Goal: Transaction & Acquisition: Download file/media

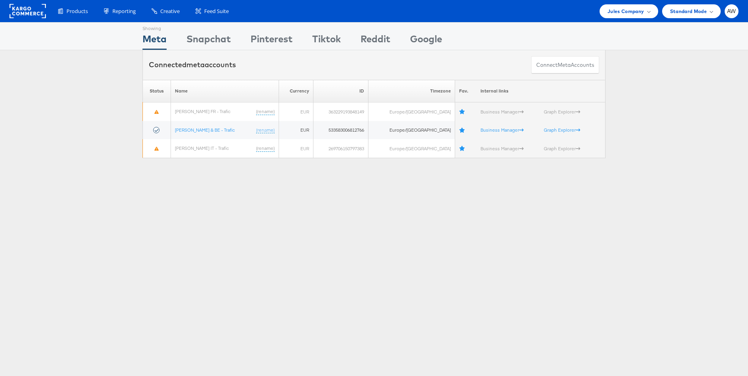
click at [39, 11] on rect at bounding box center [27, 11] width 36 height 14
click at [612, 15] on span "Jules Company" at bounding box center [625, 11] width 36 height 8
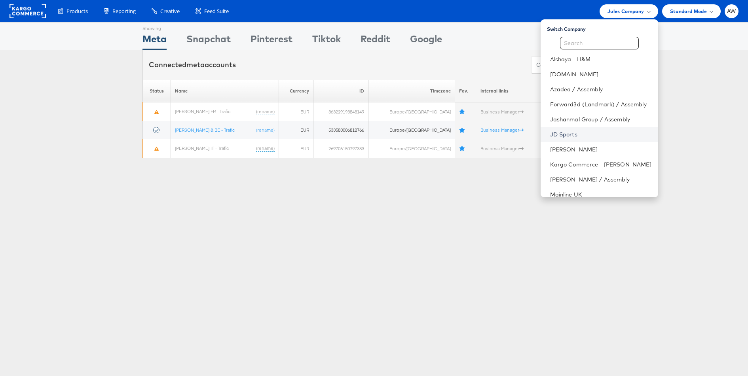
click at [569, 133] on link "JD Sports" at bounding box center [601, 135] width 102 height 8
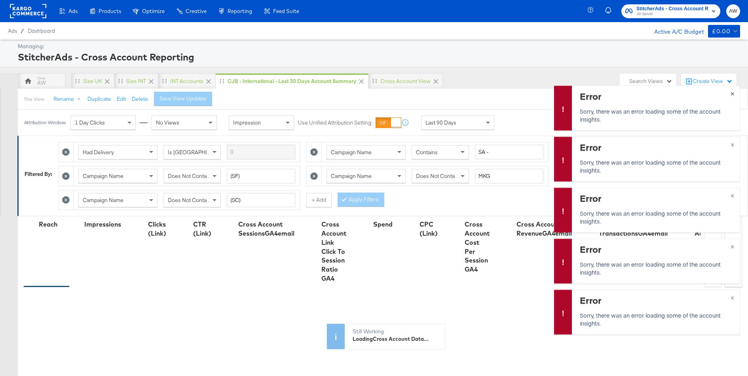
click at [733, 94] on span "×" at bounding box center [732, 92] width 4 height 9
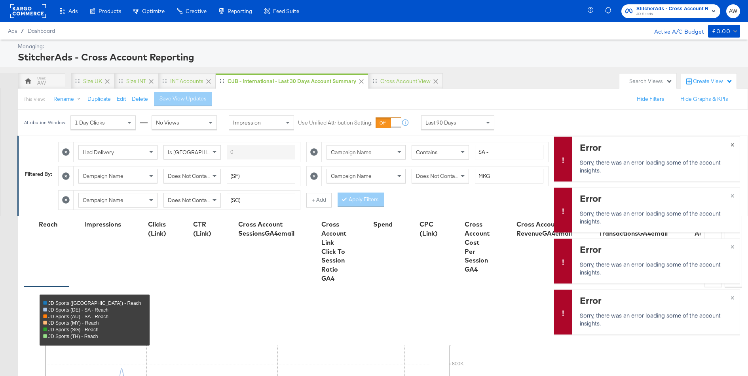
click at [732, 145] on span "×" at bounding box center [732, 143] width 4 height 9
click at [735, 195] on button "×" at bounding box center [732, 195] width 15 height 14
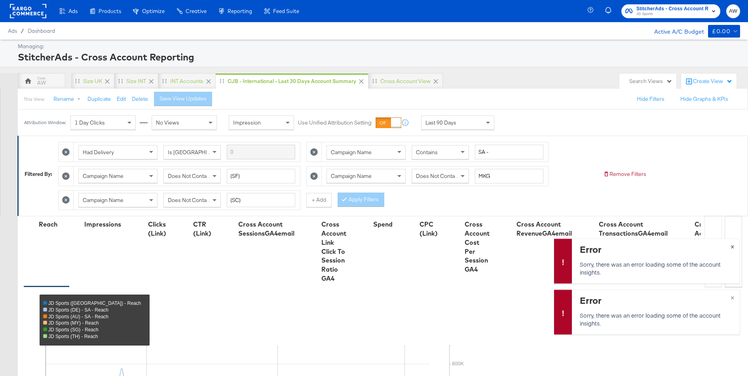
click at [733, 246] on span "×" at bounding box center [732, 245] width 4 height 9
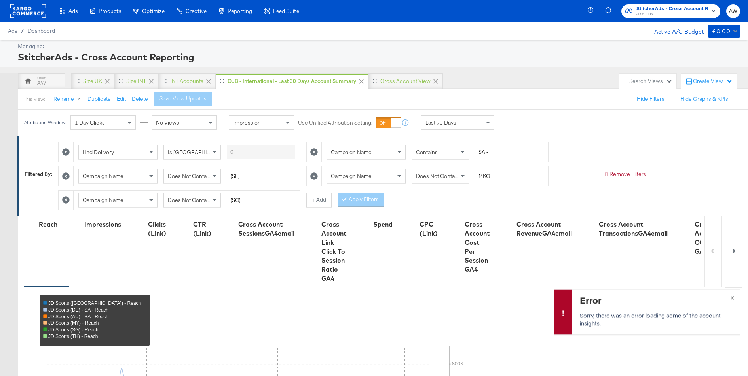
click at [733, 299] on span "×" at bounding box center [732, 296] width 4 height 9
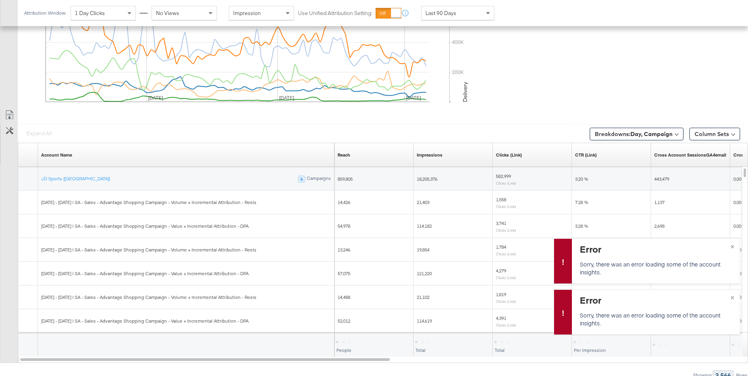
scroll to position [383, 0]
click at [11, 112] on icon at bounding box center [9, 112] width 9 height 9
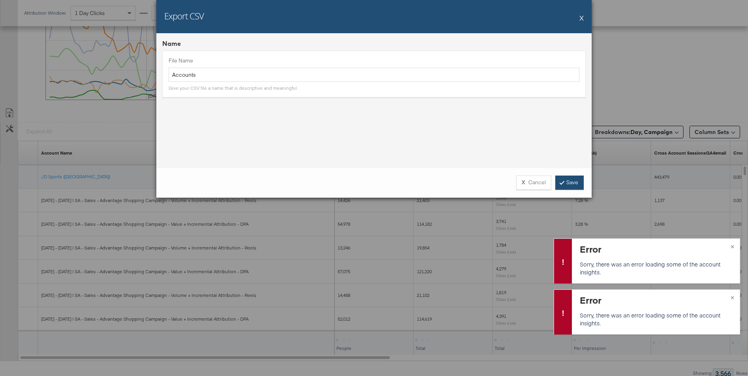
click at [565, 185] on link "Save" at bounding box center [569, 183] width 28 height 14
